Goal: Task Accomplishment & Management: Complete application form

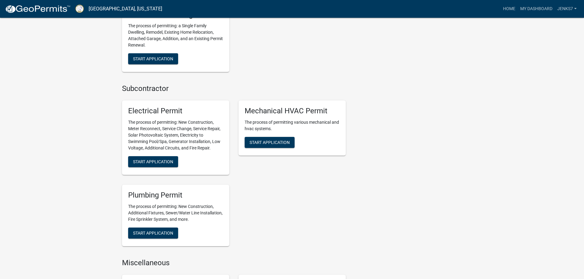
scroll to position [337, 0]
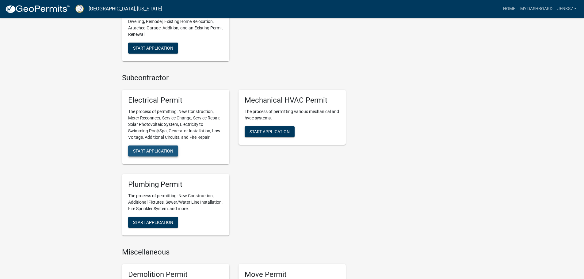
click at [145, 152] on span "Start Application" at bounding box center [153, 151] width 40 height 5
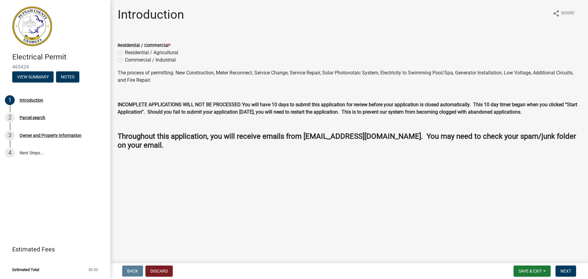
click at [125, 54] on label "Residential / Agricultural" at bounding box center [151, 52] width 53 height 7
click at [125, 53] on input "Residential / Agricultural" at bounding box center [127, 51] width 4 height 4
radio input "true"
click at [561, 270] on span "Next" at bounding box center [566, 271] width 11 height 5
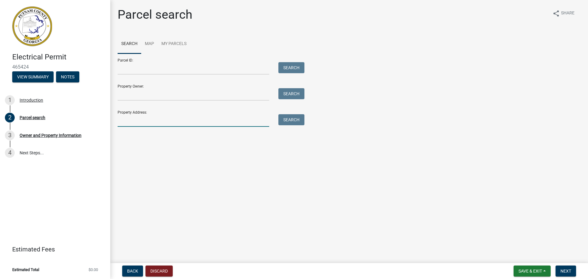
click at [134, 121] on input "Property Address:" at bounding box center [194, 120] width 152 height 13
type input "[STREET_ADDRESS]"
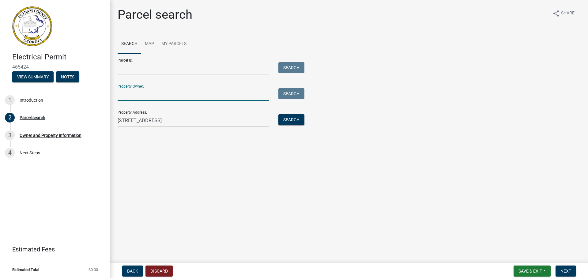
click at [153, 95] on input "Property Owner:" at bounding box center [194, 94] width 152 height 13
type input "Secretary of Housing and Urban Development"
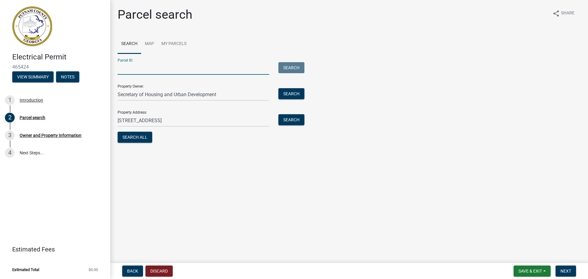
click at [135, 70] on input "Parcel ID:" at bounding box center [194, 68] width 152 height 13
type input "062A033001"
click at [140, 139] on button "Search All" at bounding box center [135, 137] width 35 height 11
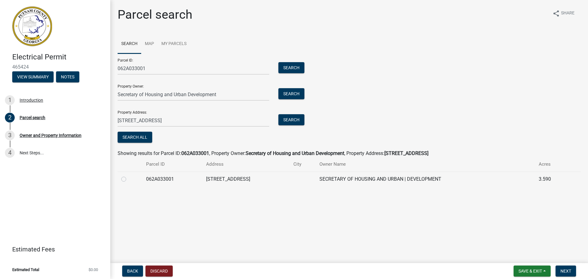
click at [129, 176] on label at bounding box center [129, 176] width 0 height 0
click at [129, 180] on input "radio" at bounding box center [131, 178] width 4 height 4
radio input "true"
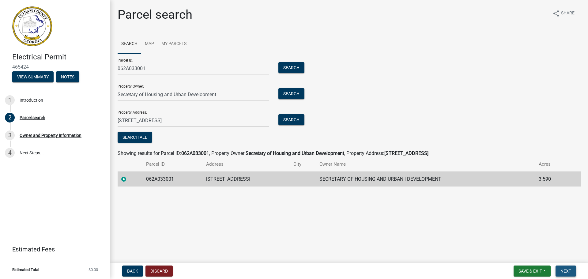
click at [567, 270] on span "Next" at bounding box center [566, 271] width 11 height 5
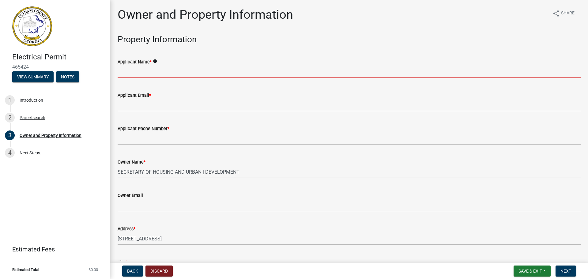
click at [156, 73] on input "Applicant Name *" at bounding box center [349, 72] width 463 height 13
type input "[PERSON_NAME]"
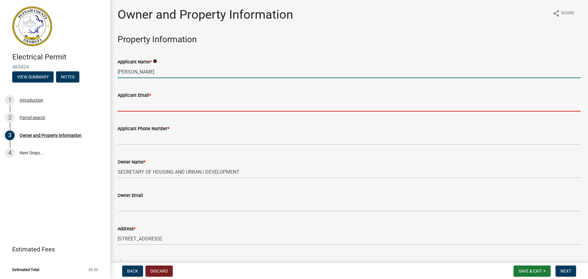
type input "[EMAIL_ADDRESS][DOMAIN_NAME]"
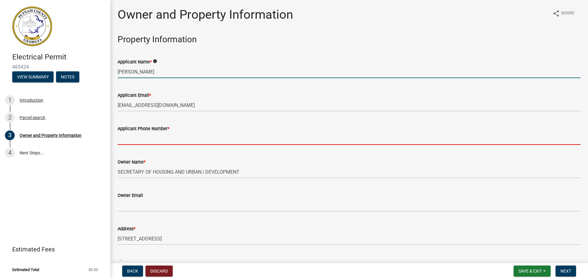
type input "4046256604"
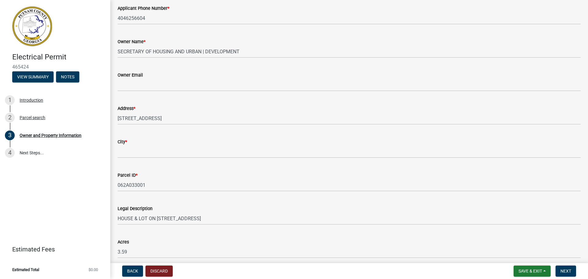
scroll to position [123, 0]
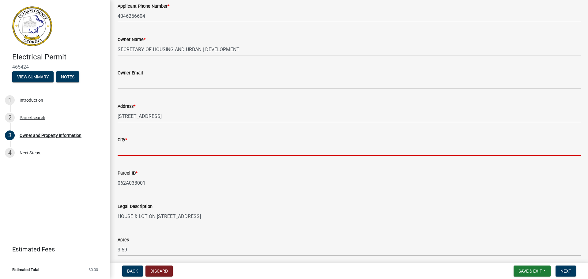
click at [136, 148] on input "City *" at bounding box center [349, 149] width 463 height 13
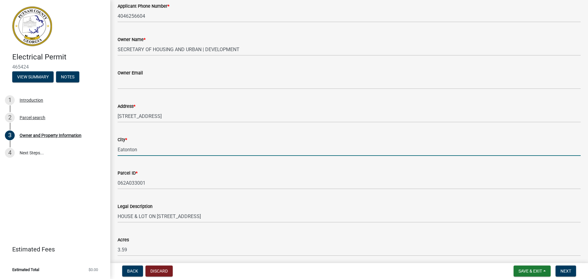
type input "Eatonton"
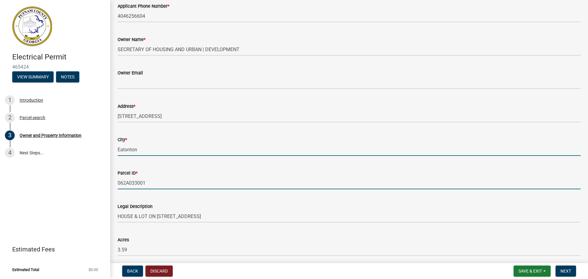
click at [241, 181] on input "062A033001" at bounding box center [349, 183] width 463 height 13
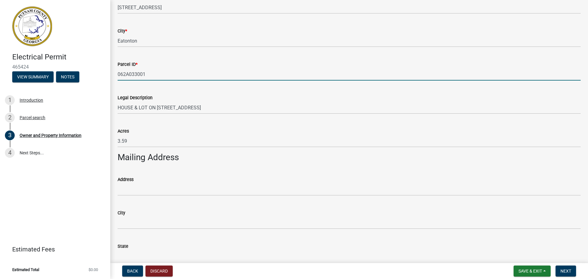
scroll to position [276, 0]
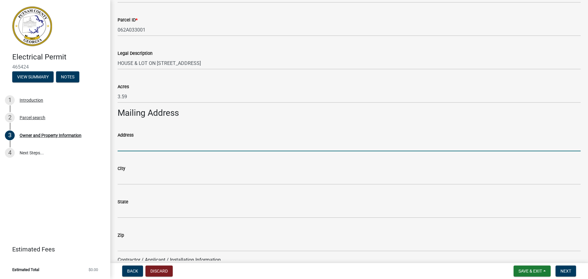
click at [134, 147] on input "Address" at bounding box center [349, 145] width 463 height 13
type input "PO Box 4721"
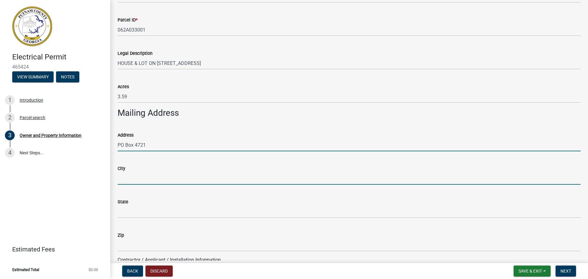
type input "Eatonton"
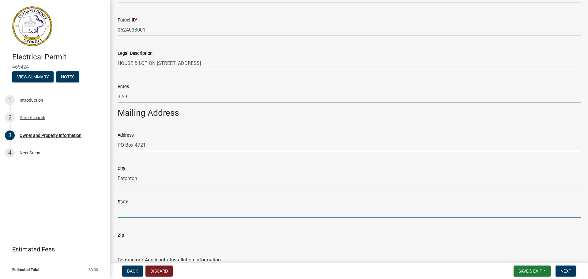
type input "GA"
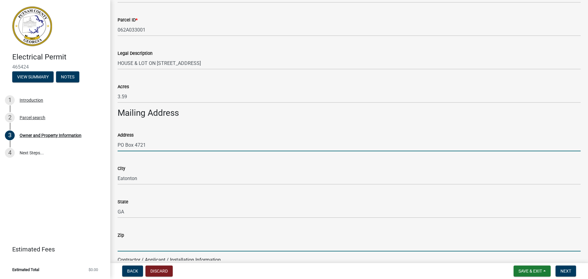
type input "31024"
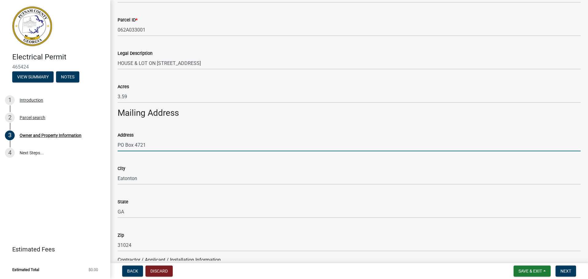
type input "[PERSON_NAME]"
type input "4046256604"
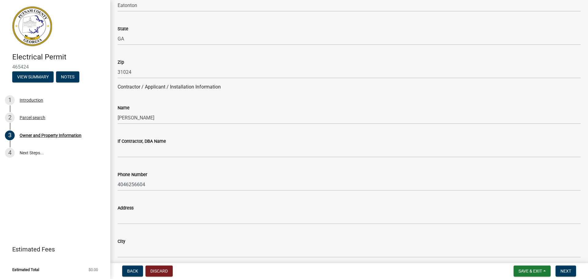
scroll to position [460, 0]
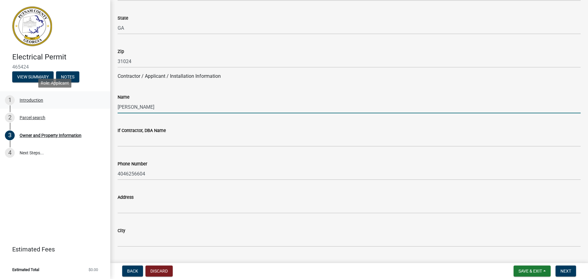
drag, startPoint x: 153, startPoint y: 107, endPoint x: 107, endPoint y: 105, distance: 46.0
click at [107, 105] on div "Electrical Permit 465424 View Summary Notes 1 Introduction 2 Parcel search 3 Ow…" at bounding box center [294, 139] width 588 height 279
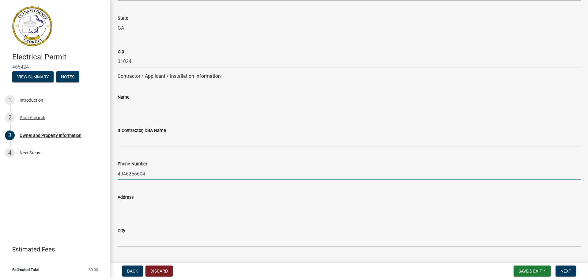
drag, startPoint x: 148, startPoint y: 173, endPoint x: 96, endPoint y: 175, distance: 51.8
click at [96, 175] on div "Electrical Permit 465424 View Summary Notes 1 Introduction 2 Parcel search 3 Ow…" at bounding box center [294, 139] width 588 height 279
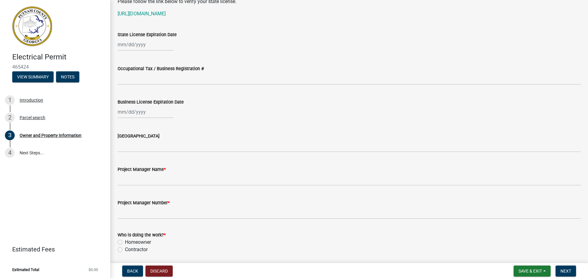
scroll to position [858, 0]
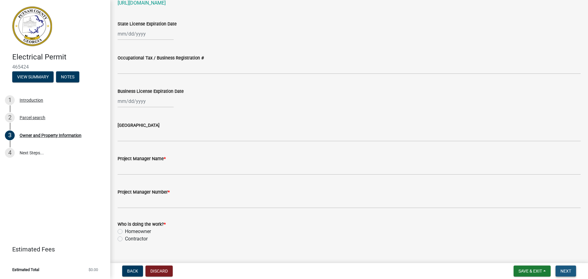
click at [564, 271] on span "Next" at bounding box center [566, 271] width 11 height 5
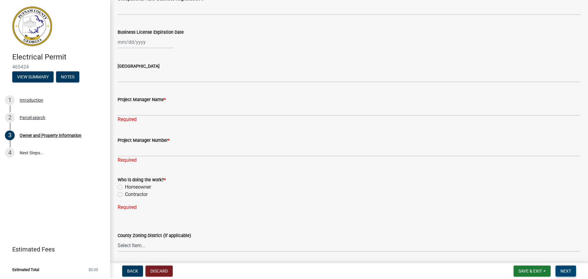
scroll to position [919, 0]
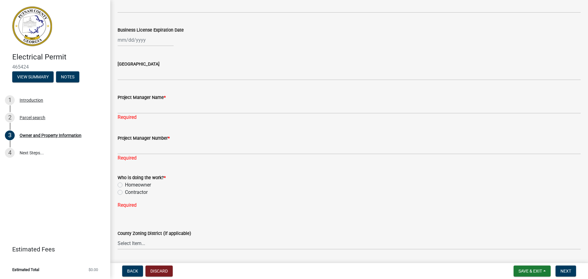
click at [125, 187] on label "Homeowner" at bounding box center [138, 184] width 26 height 7
click at [125, 185] on input "Homeowner" at bounding box center [127, 183] width 4 height 4
radio input "true"
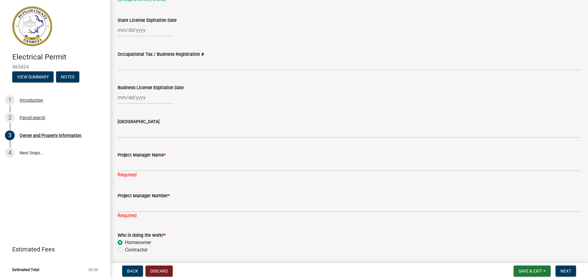
scroll to position [858, 0]
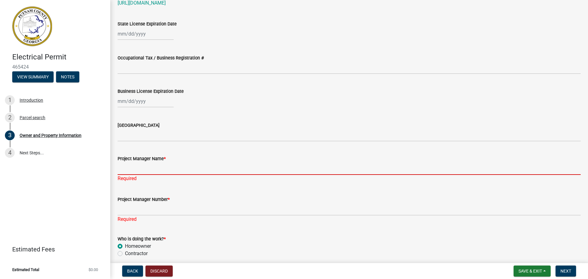
click at [138, 169] on input "Project Manager Name *" at bounding box center [349, 168] width 463 height 13
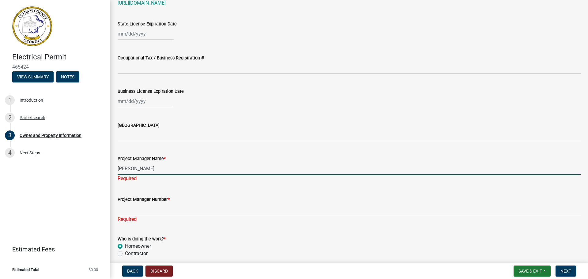
type input "[PERSON_NAME]"
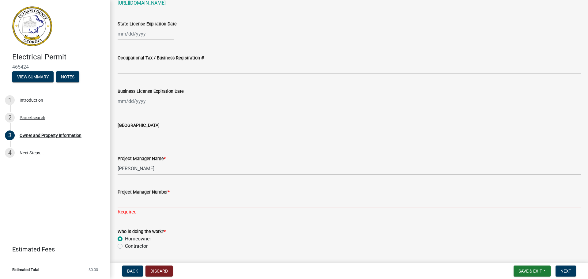
click at [147, 208] on input "Project Manager Number *" at bounding box center [349, 202] width 463 height 13
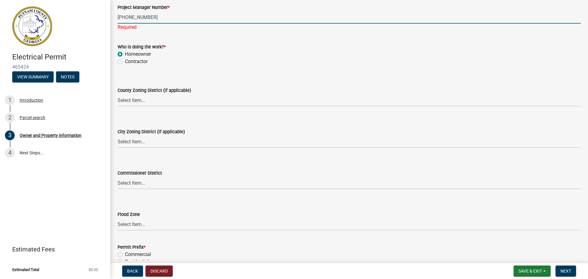
scroll to position [1090, 0]
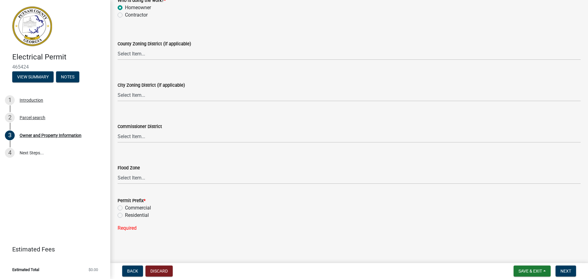
type input "[PHONE_NUMBER]"
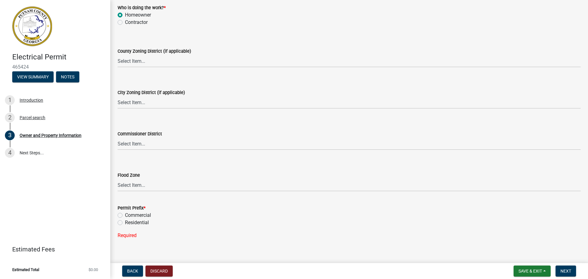
click at [125, 219] on label "Residential" at bounding box center [137, 222] width 24 height 7
click at [125, 219] on input "Residential" at bounding box center [127, 221] width 4 height 4
radio input "true"
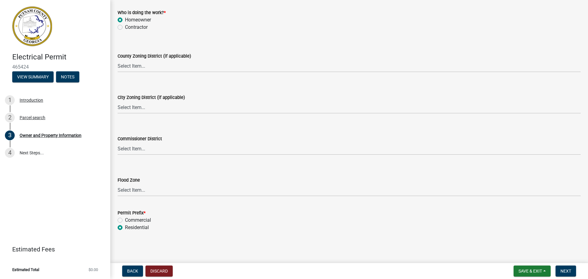
scroll to position [1070, 0]
click at [570, 273] on span "Next" at bounding box center [566, 271] width 11 height 5
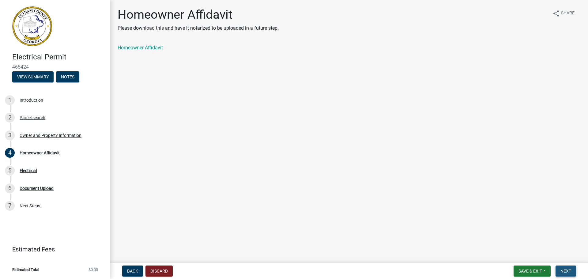
click at [571, 274] on button "Next" at bounding box center [566, 271] width 21 height 11
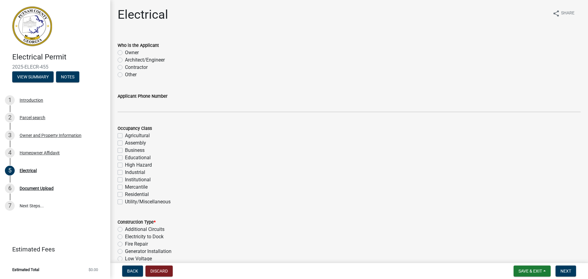
click at [125, 52] on label "Owner" at bounding box center [132, 52] width 14 height 7
click at [125, 52] on input "Owner" at bounding box center [127, 51] width 4 height 4
radio input "true"
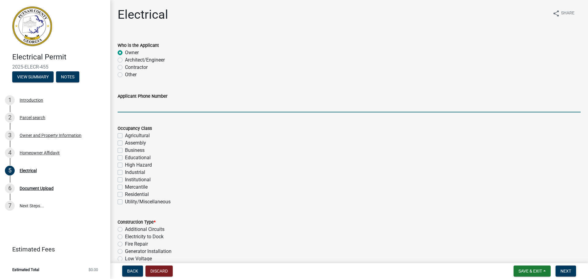
click at [128, 111] on input "Applicant Phone Number" at bounding box center [349, 106] width 463 height 13
type input "4046256604"
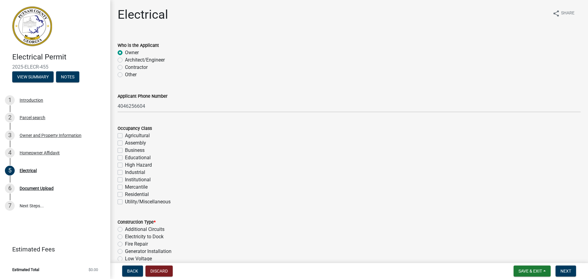
click at [125, 195] on label "Residential" at bounding box center [137, 194] width 24 height 7
click at [125, 195] on input "Residential" at bounding box center [127, 193] width 4 height 4
checkbox input "true"
checkbox input "false"
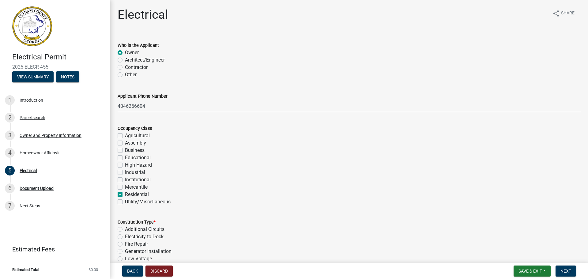
checkbox input "false"
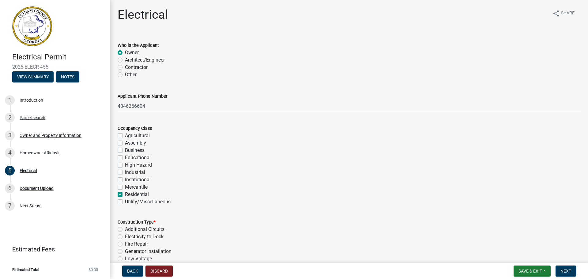
checkbox input "false"
checkbox input "true"
checkbox input "false"
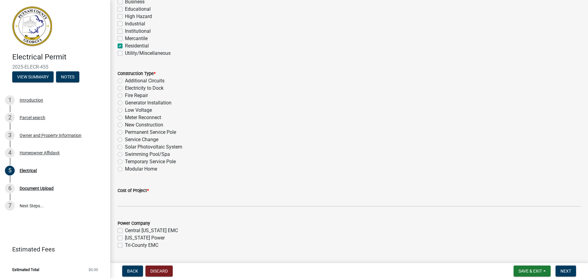
scroll to position [153, 0]
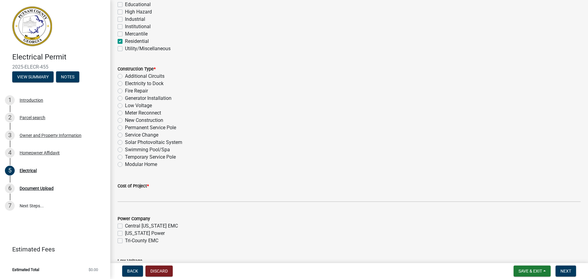
click at [125, 113] on label "Meter Reconnect" at bounding box center [143, 112] width 36 height 7
click at [125, 113] on input "Meter Reconnect" at bounding box center [127, 111] width 4 height 4
radio input "true"
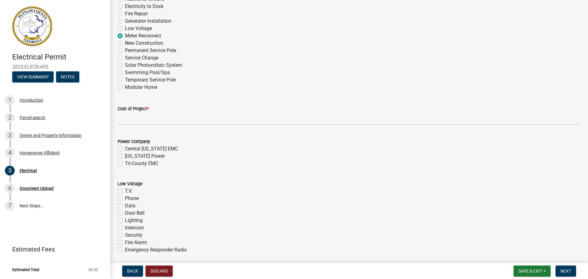
scroll to position [245, 0]
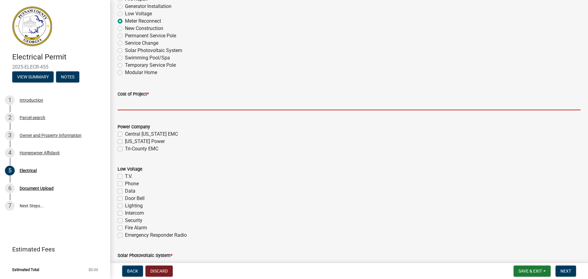
click at [137, 103] on input "text" at bounding box center [349, 104] width 463 height 13
type input "0"
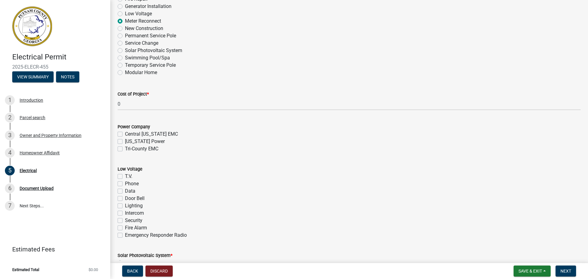
click at [125, 149] on label "Tri-County EMC" at bounding box center [141, 148] width 33 height 7
click at [125, 149] on input "Tri-County EMC" at bounding box center [127, 147] width 4 height 4
checkbox input "true"
checkbox input "false"
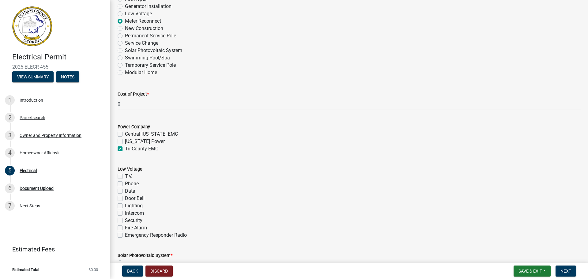
checkbox input "true"
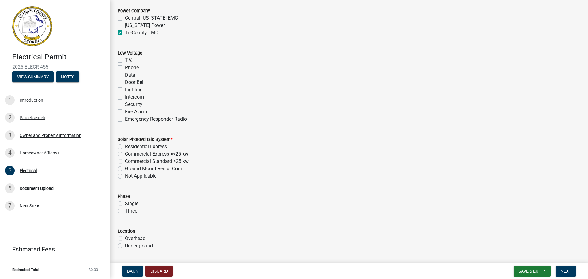
scroll to position [368, 0]
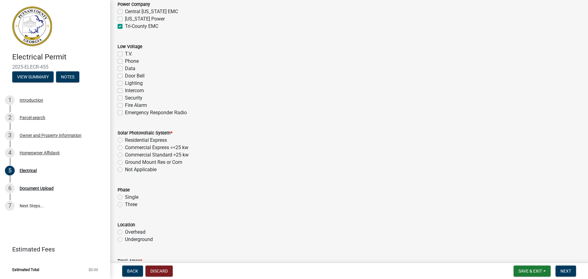
click at [125, 168] on label "Not Applicable" at bounding box center [141, 169] width 32 height 7
click at [125, 168] on input "Not Applicable" at bounding box center [127, 168] width 4 height 4
radio input "true"
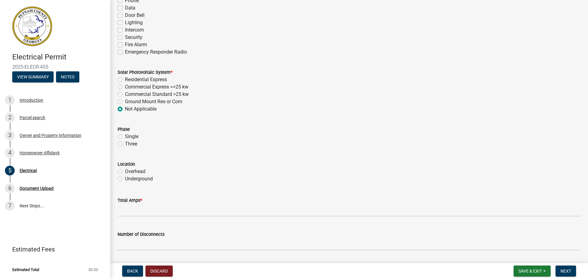
scroll to position [429, 0]
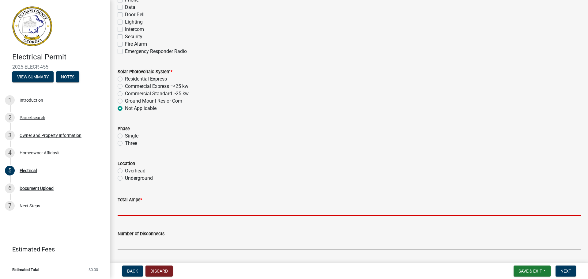
click at [162, 209] on input "text" at bounding box center [349, 210] width 463 height 13
type input "100"
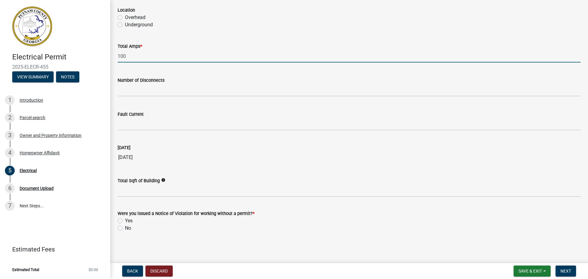
scroll to position [583, 0]
click at [125, 229] on label "No" at bounding box center [128, 227] width 6 height 7
click at [125, 228] on input "No" at bounding box center [127, 226] width 4 height 4
radio input "true"
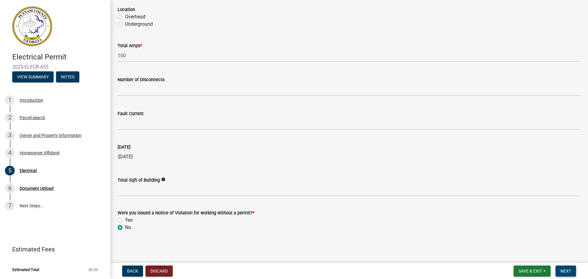
click at [561, 270] on button "Next" at bounding box center [566, 271] width 21 height 11
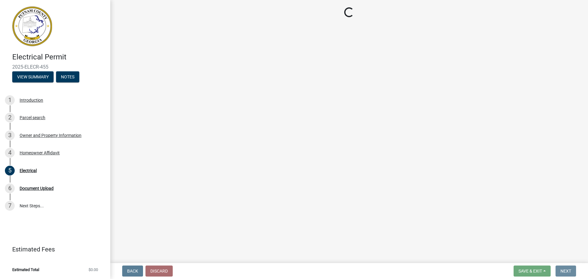
scroll to position [0, 0]
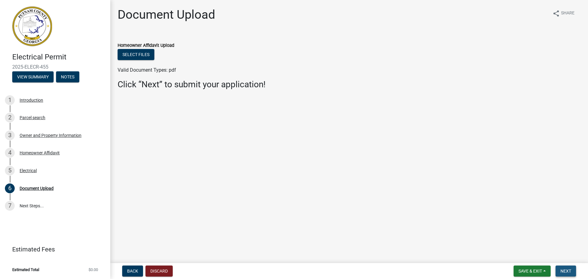
click at [565, 275] on button "Next" at bounding box center [566, 271] width 21 height 11
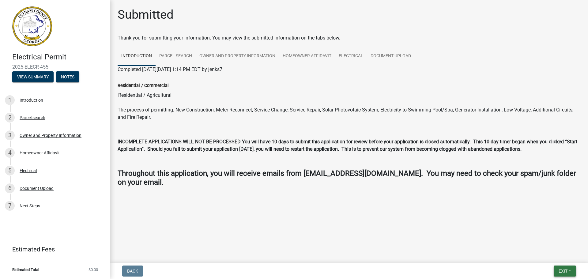
click at [559, 269] on span "Exit" at bounding box center [563, 271] width 9 height 5
click at [557, 256] on button "Save & Exit" at bounding box center [551, 255] width 49 height 15
